Goal: Task Accomplishment & Management: Complete application form

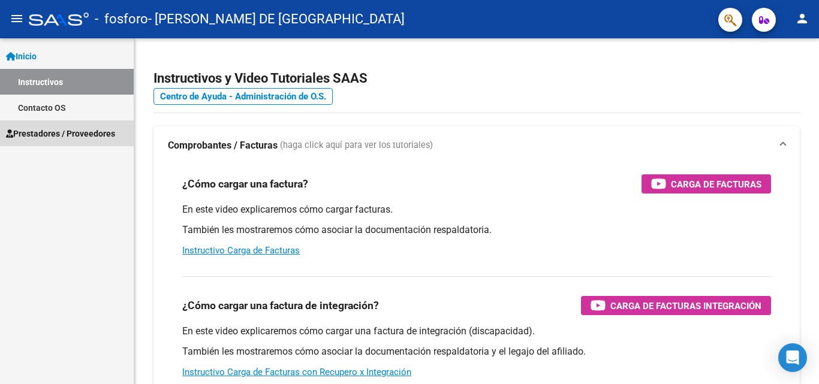
click at [54, 134] on span "Prestadores / Proveedores" at bounding box center [60, 133] width 109 height 13
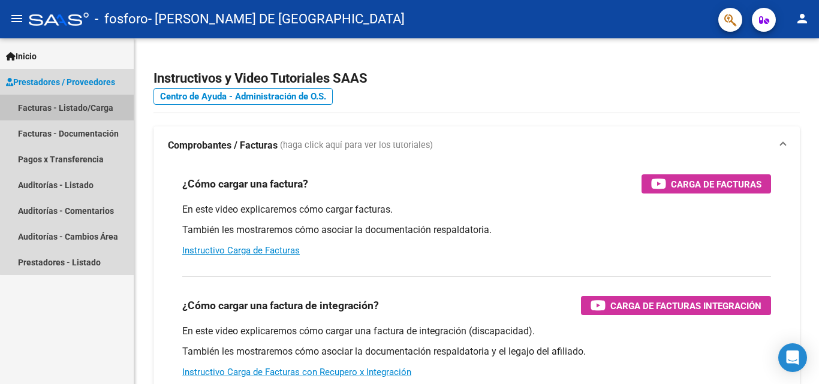
click at [67, 103] on link "Facturas - Listado/Carga" at bounding box center [67, 108] width 134 height 26
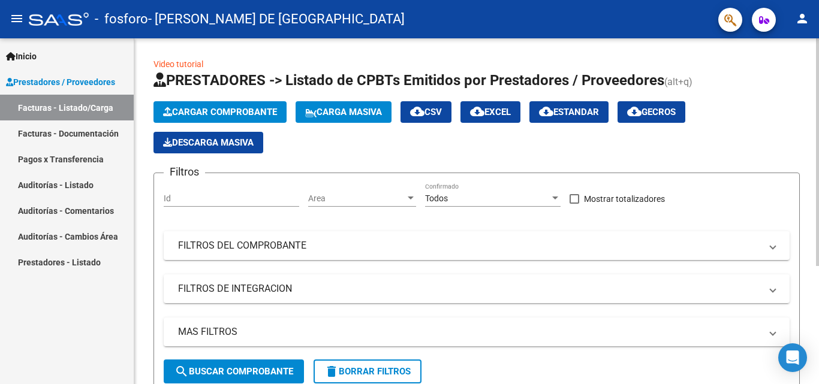
click at [238, 108] on span "Cargar Comprobante" at bounding box center [220, 112] width 114 height 11
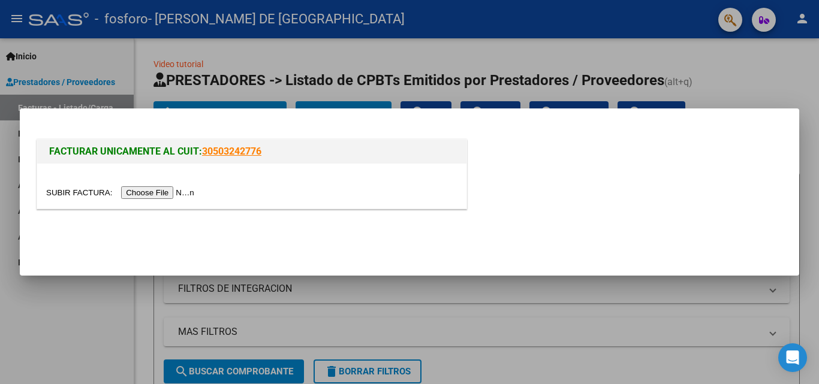
click at [178, 195] on input "file" at bounding box center [122, 192] width 152 height 13
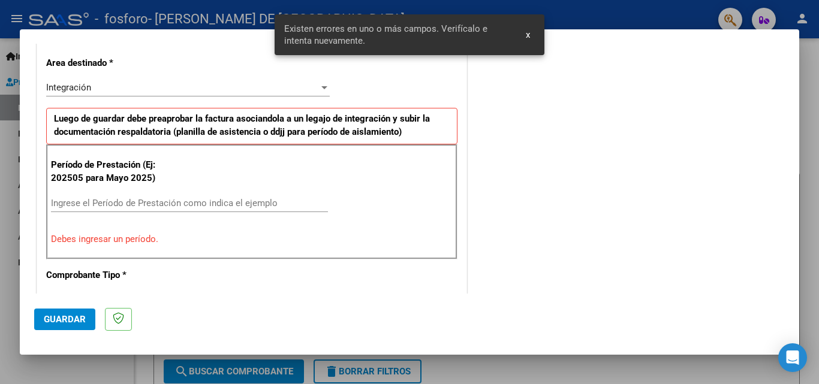
scroll to position [293, 0]
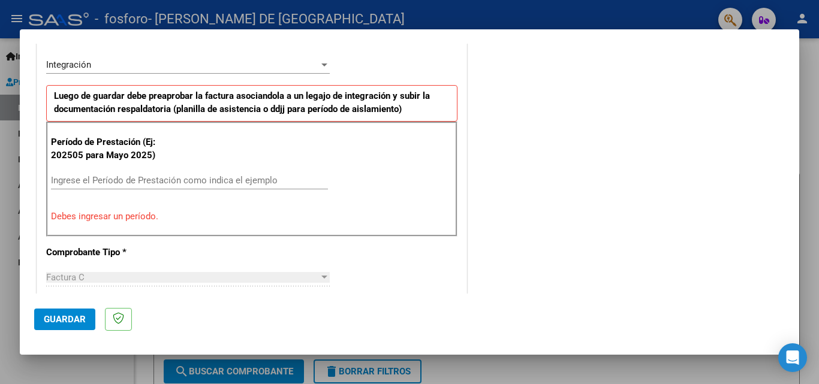
click at [76, 183] on input "Ingrese el Período de Prestación como indica el ejemplo" at bounding box center [189, 180] width 277 height 11
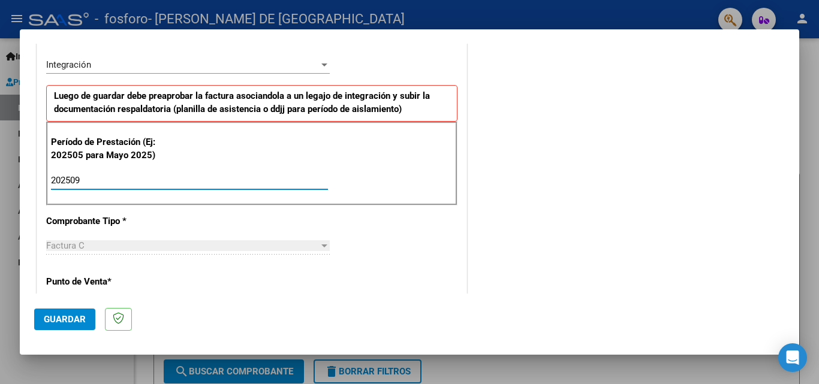
type input "202509"
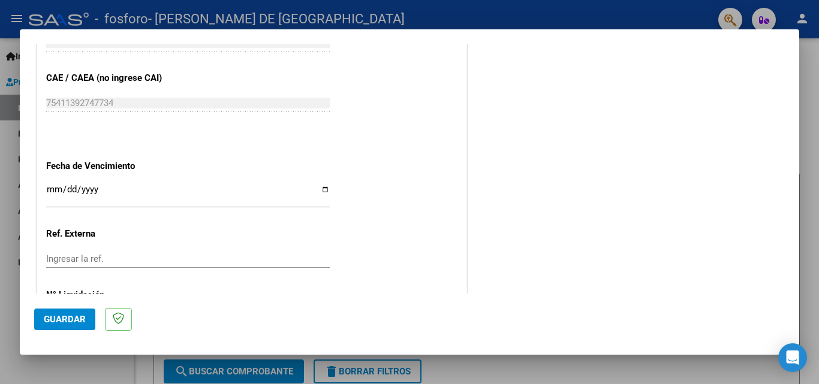
scroll to position [805, 0]
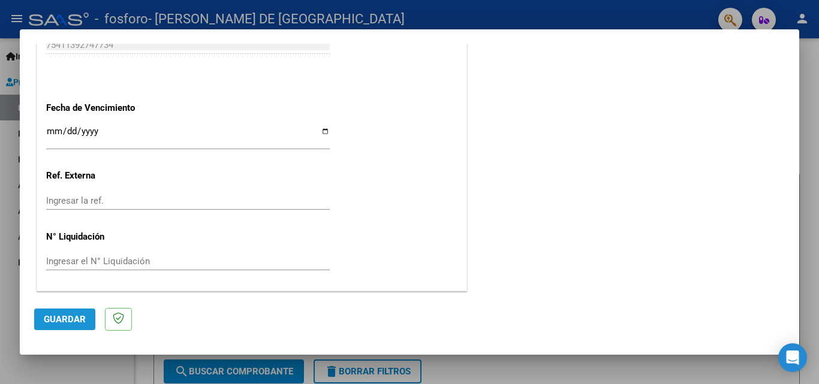
click at [74, 326] on button "Guardar" at bounding box center [64, 320] width 61 height 22
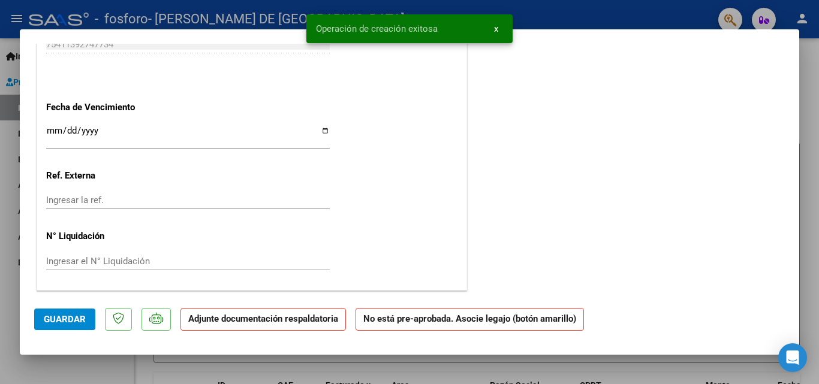
scroll to position [0, 0]
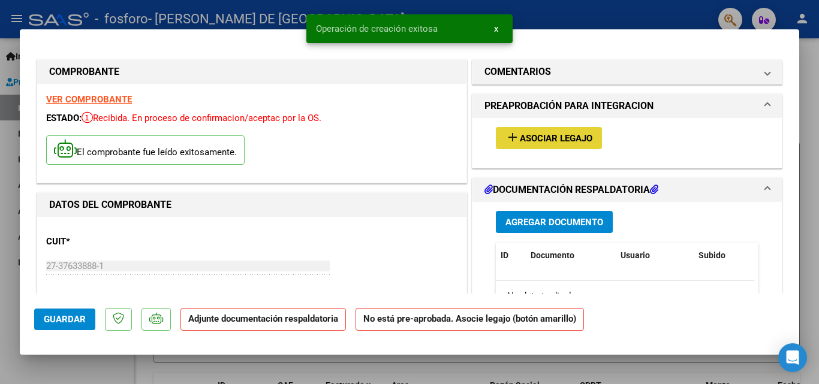
click at [544, 132] on span "add Asociar Legajo" at bounding box center [548, 137] width 87 height 11
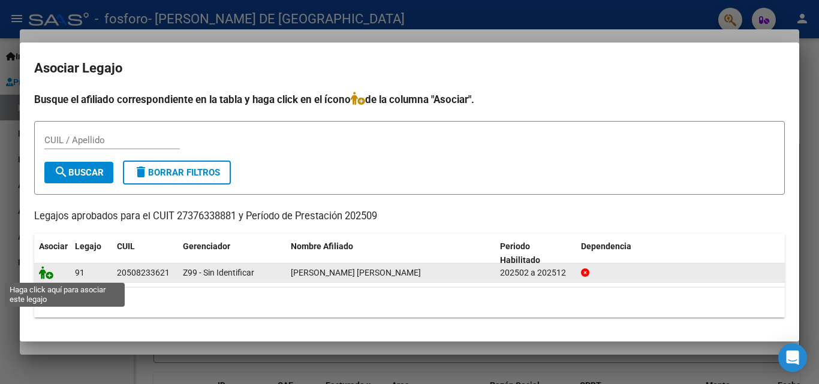
click at [48, 278] on icon at bounding box center [46, 272] width 14 height 13
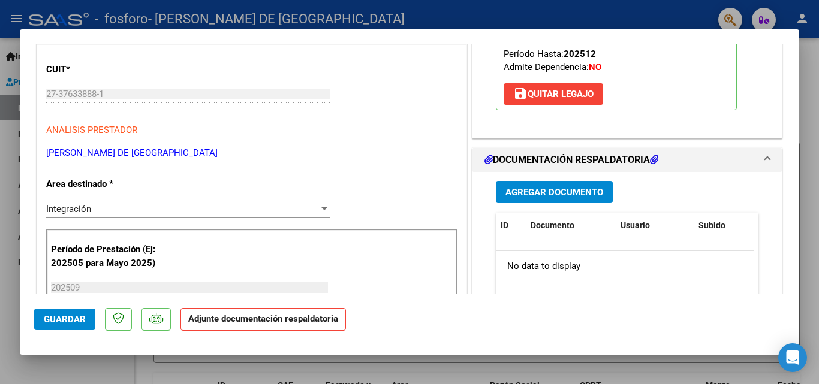
scroll to position [194, 0]
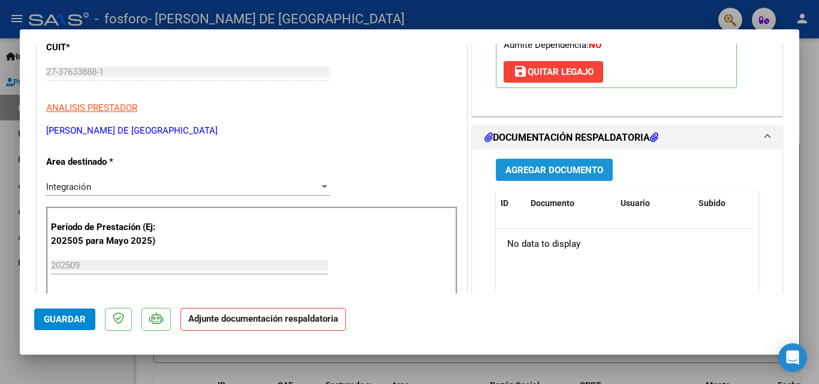
click at [566, 177] on button "Agregar Documento" at bounding box center [554, 170] width 117 height 22
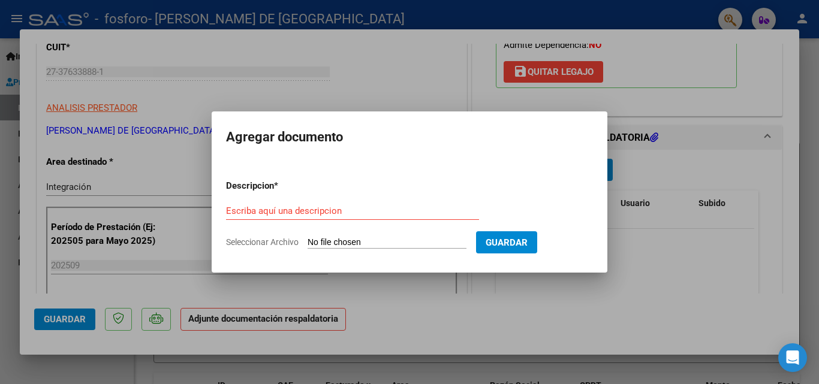
click at [283, 243] on span "Seleccionar Archivo" at bounding box center [262, 242] width 73 height 10
click at [307, 243] on input "Seleccionar Archivo" at bounding box center [386, 242] width 159 height 11
type input "C:\fakepath\SEPTIEMBRE 2025.pdf"
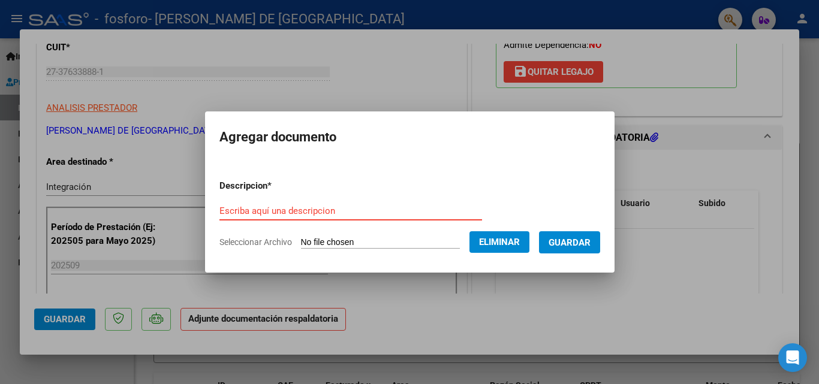
click at [319, 211] on input "Escriba aquí una descripcion" at bounding box center [350, 211] width 262 height 11
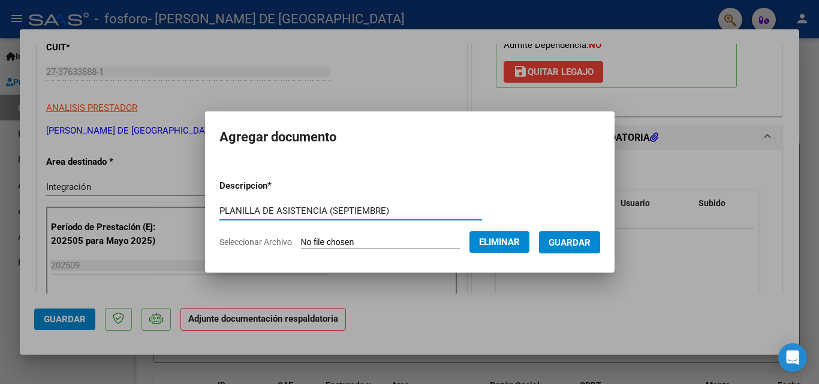
type input "PLANILLA DE ASISTENCIA (SEPTIEMBRE)"
click at [585, 243] on span "Guardar" at bounding box center [569, 242] width 42 height 11
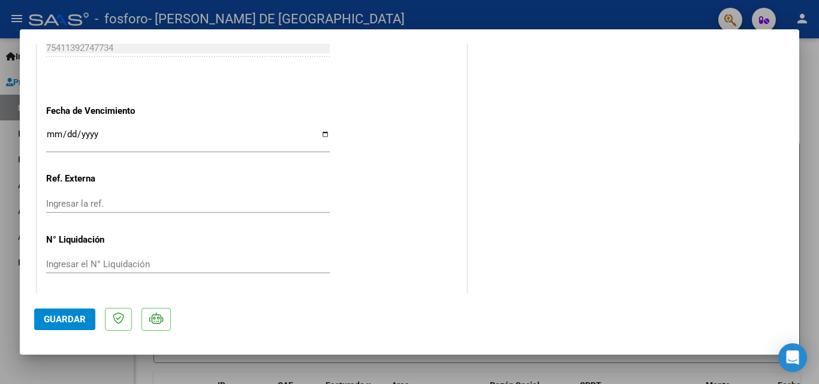
scroll to position [823, 0]
click at [59, 321] on span "Guardar" at bounding box center [65, 319] width 42 height 11
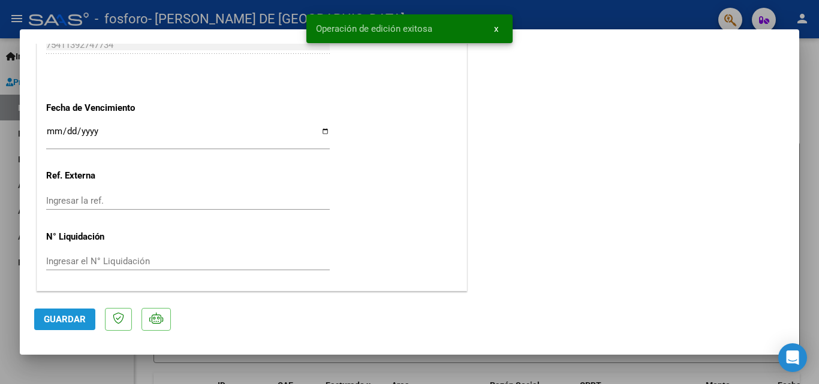
click at [59, 321] on span "Guardar" at bounding box center [65, 319] width 42 height 11
click at [8, 298] on div at bounding box center [409, 192] width 819 height 384
type input "$ 0,00"
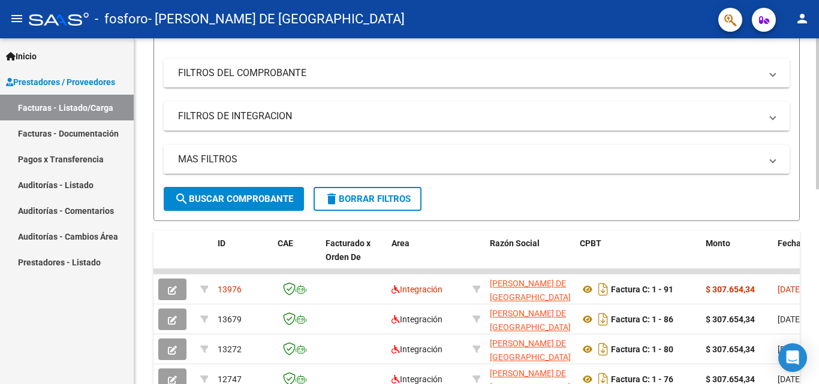
scroll to position [178, 0]
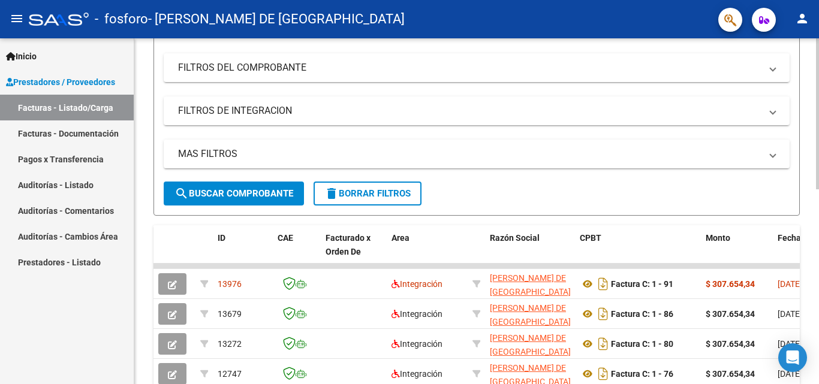
click at [818, 201] on div at bounding box center [817, 193] width 3 height 151
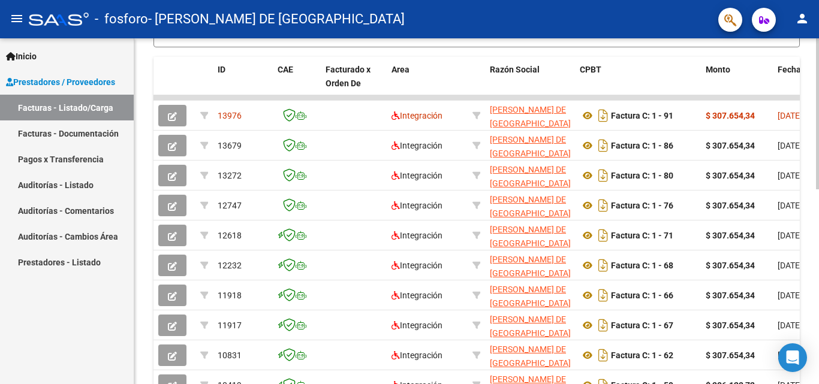
scroll to position [445, 0]
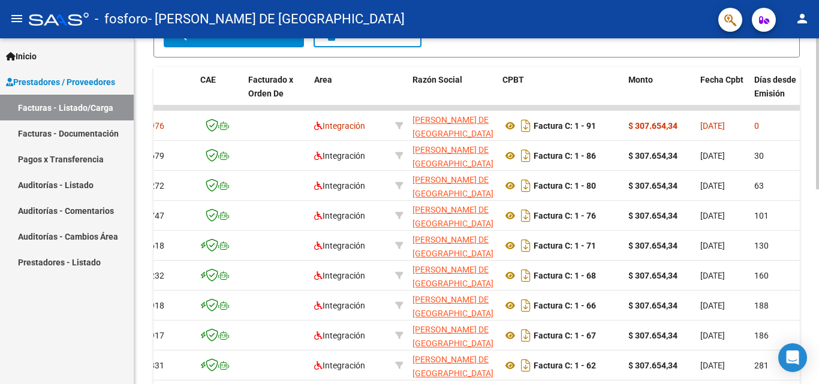
scroll to position [335, 0]
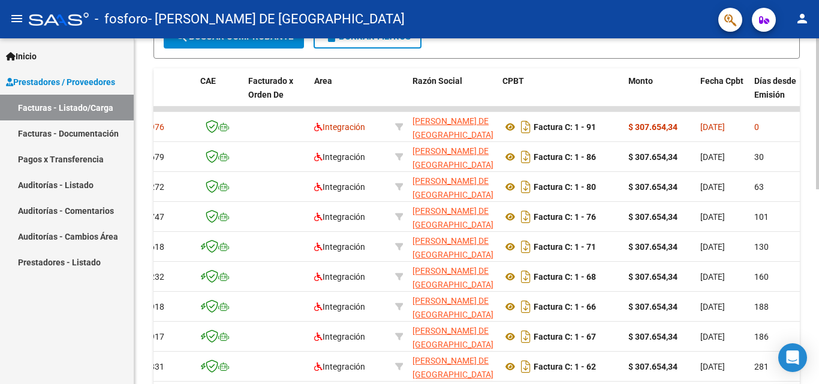
click at [810, 200] on div "Video tutorial PRESTADORES -> Listado de CPBTs Emitidos por Prestadores / Prove…" at bounding box center [477, 93] width 687 height 781
